Goal: Transaction & Acquisition: Obtain resource

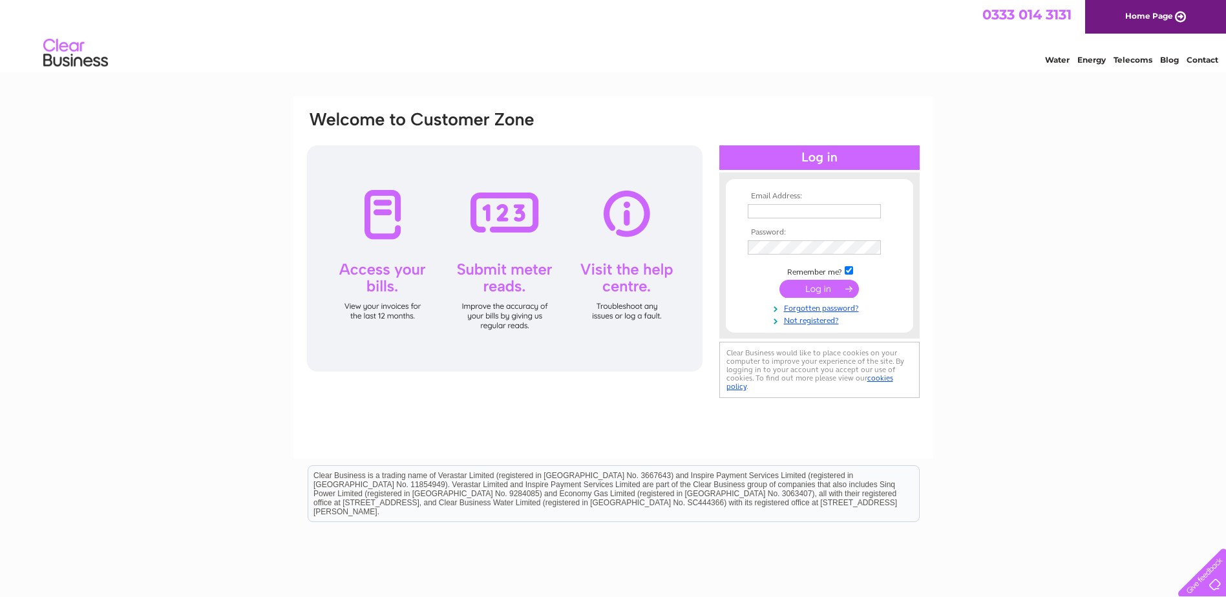
type input "accounts@graham.co.uk"
click at [816, 288] on input "submit" at bounding box center [818, 289] width 79 height 18
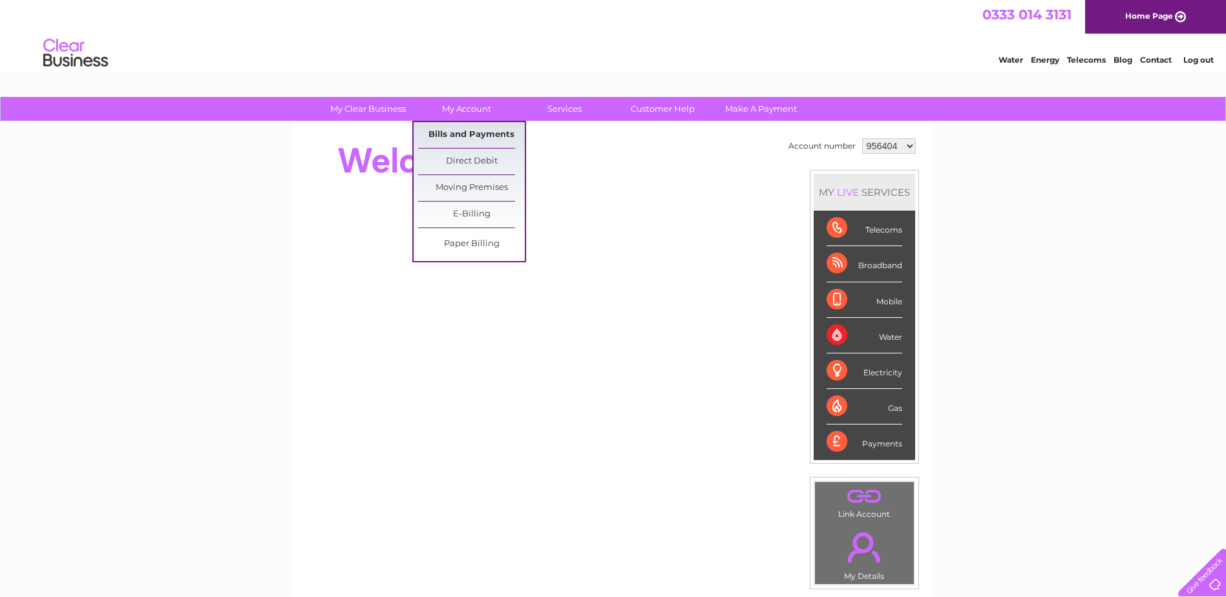
click at [476, 131] on link "Bills and Payments" at bounding box center [471, 135] width 107 height 26
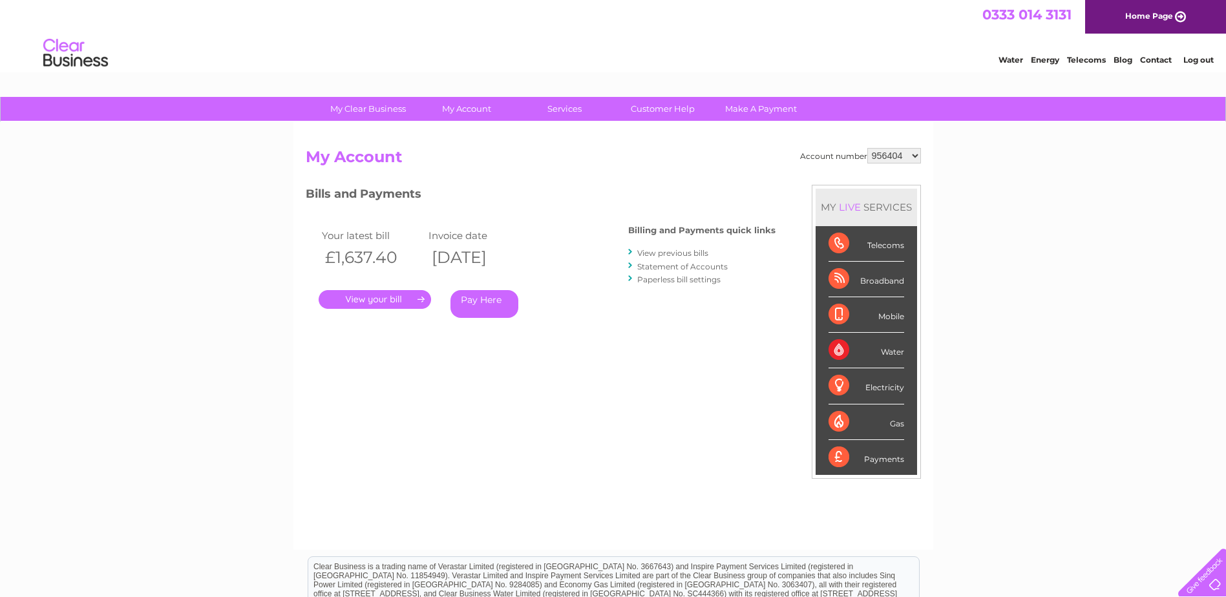
click at [917, 156] on select "956404 1083135" at bounding box center [894, 156] width 54 height 16
select select "1083135"
click at [867, 148] on select "956404 1083135" at bounding box center [894, 156] width 54 height 16
click at [388, 296] on link "." at bounding box center [375, 299] width 112 height 19
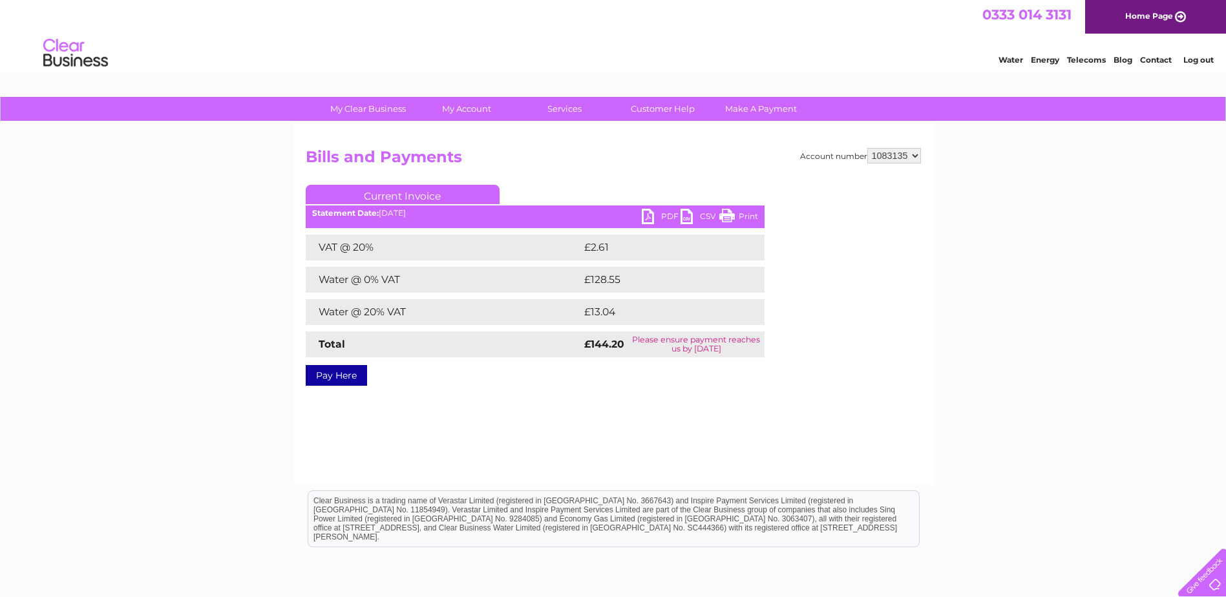
click at [644, 217] on link "PDF" at bounding box center [661, 218] width 39 height 19
